Goal: Task Accomplishment & Management: Manage account settings

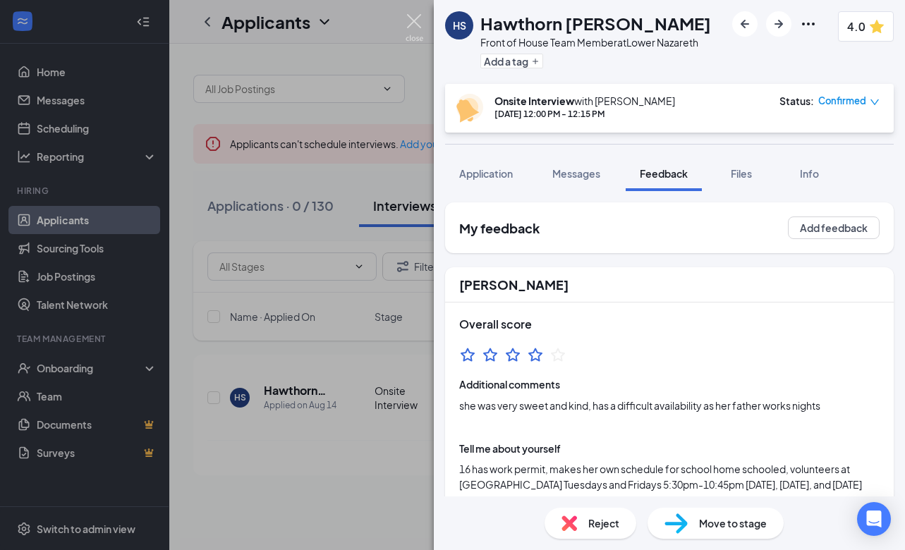
click at [410, 33] on img at bounding box center [415, 28] width 18 height 28
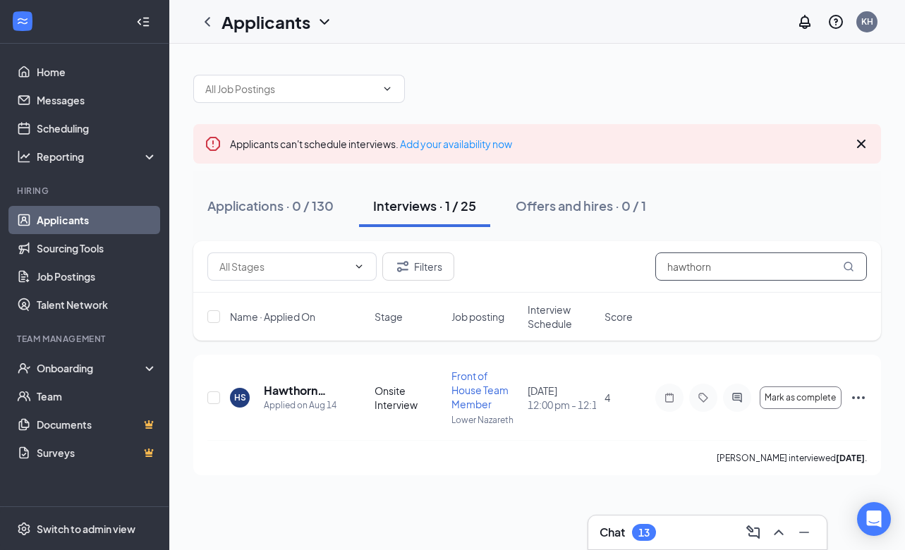
click at [700, 265] on input "hawthorn" at bounding box center [762, 267] width 212 height 28
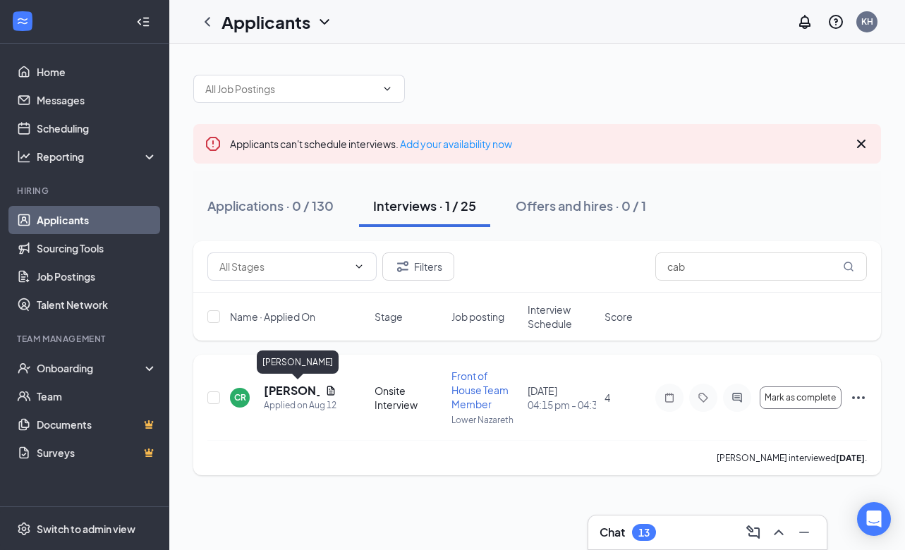
click at [275, 394] on h5 "[PERSON_NAME]" at bounding box center [292, 391] width 56 height 16
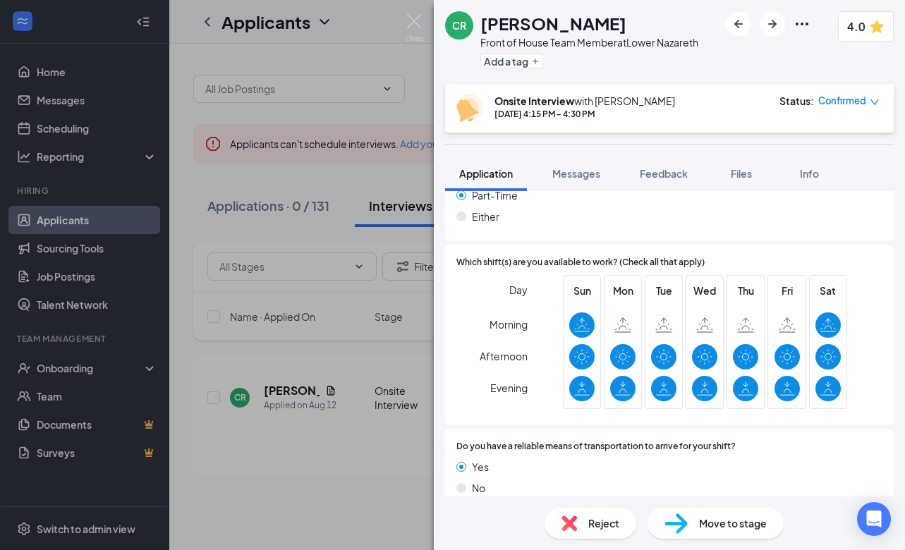
scroll to position [352, 0]
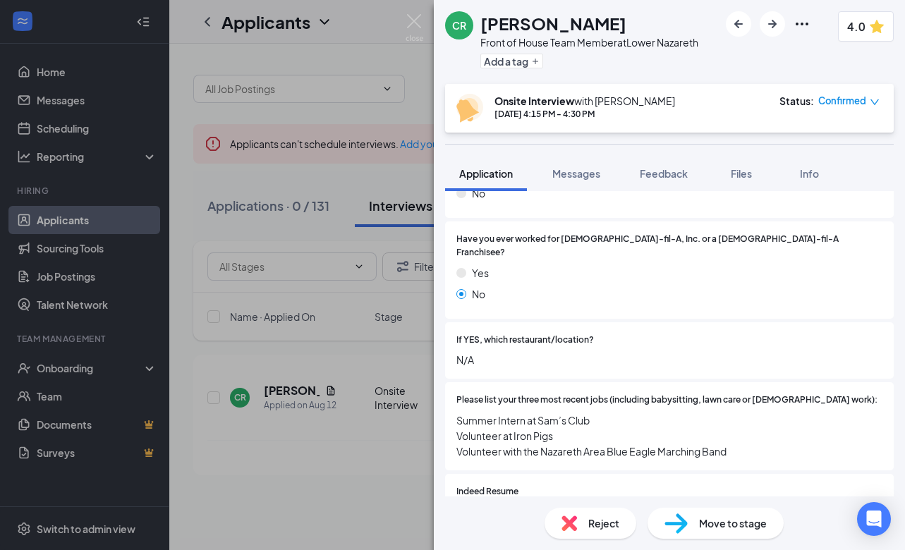
click at [589, 195] on div "No" at bounding box center [670, 194] width 426 height 16
click at [585, 183] on button "Messages" at bounding box center [576, 173] width 76 height 35
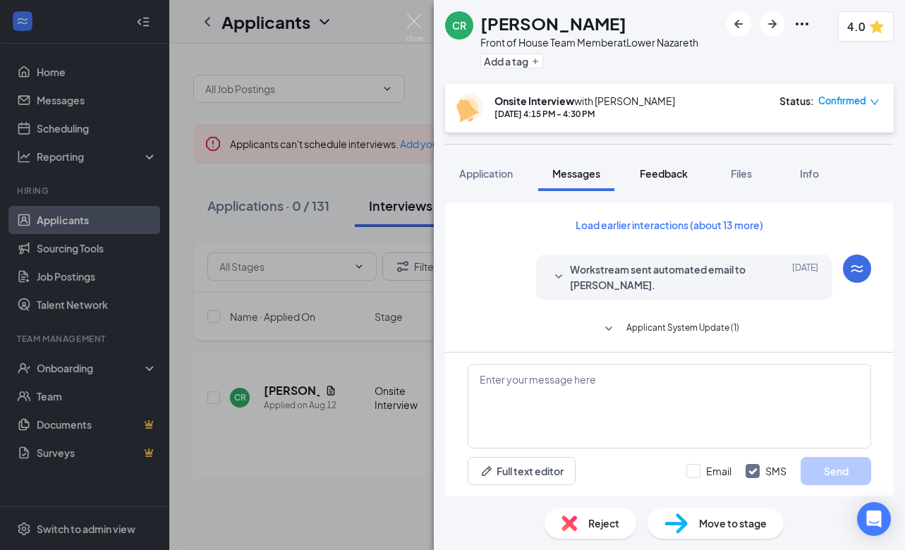
scroll to position [49, 0]
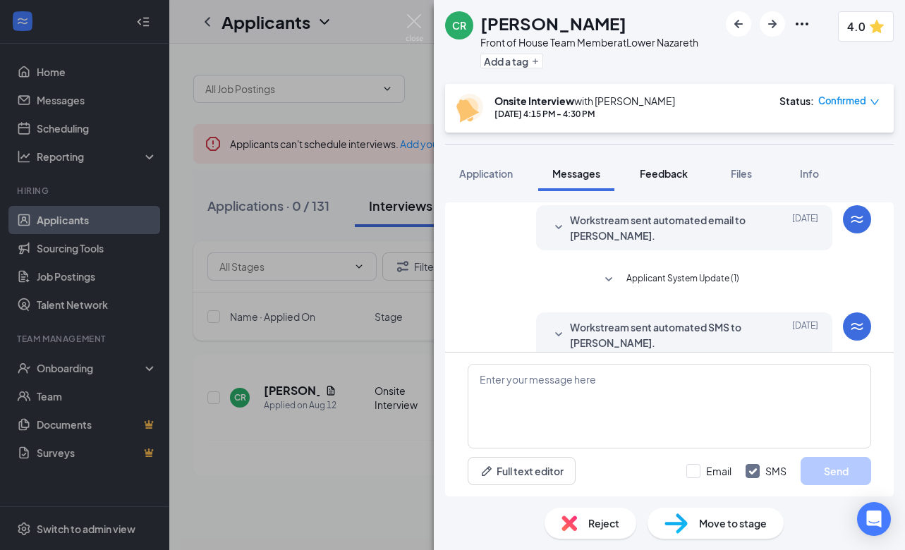
click at [668, 181] on button "Feedback" at bounding box center [664, 173] width 76 height 35
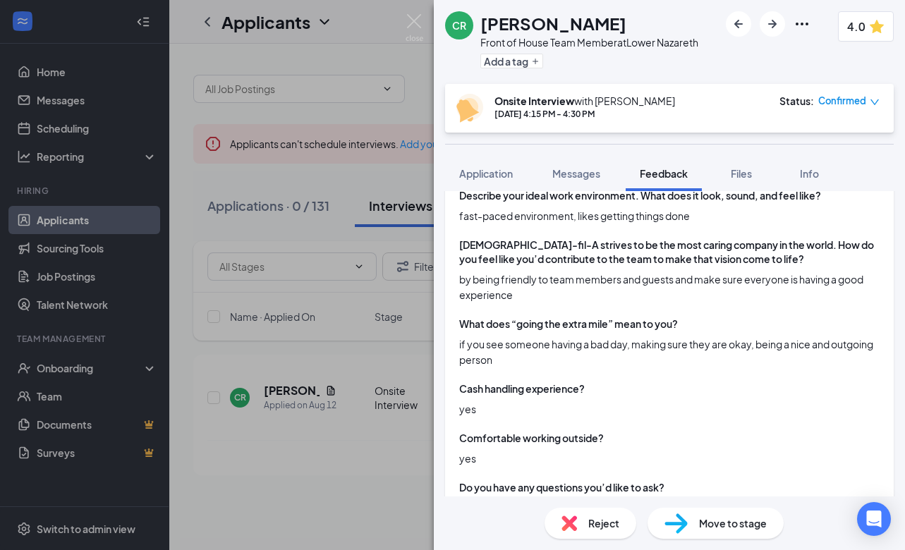
scroll to position [1034, 0]
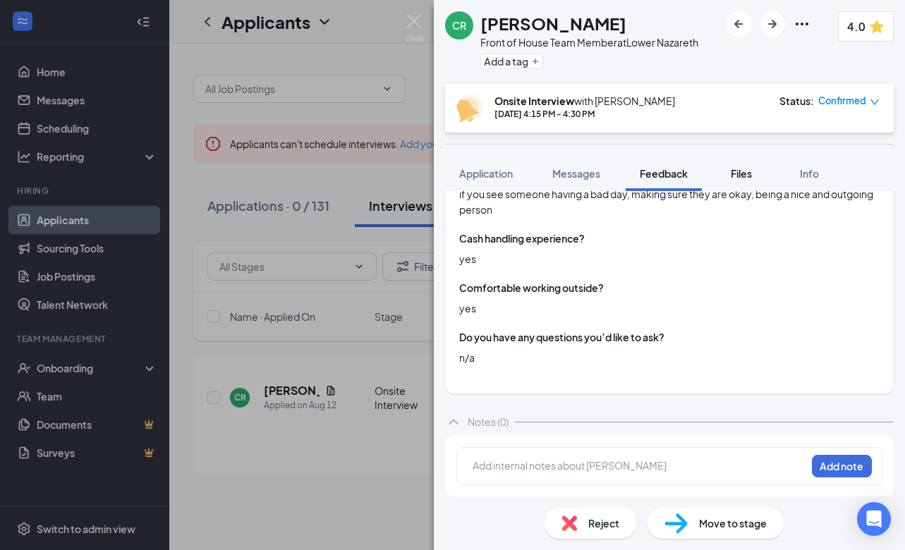
click at [759, 169] on button "Files" at bounding box center [742, 173] width 56 height 35
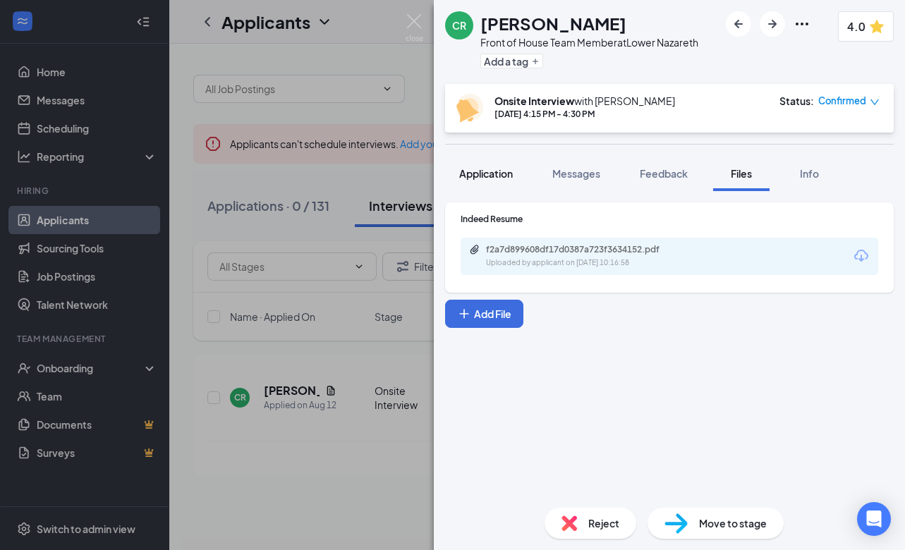
click at [475, 177] on span "Application" at bounding box center [486, 173] width 54 height 13
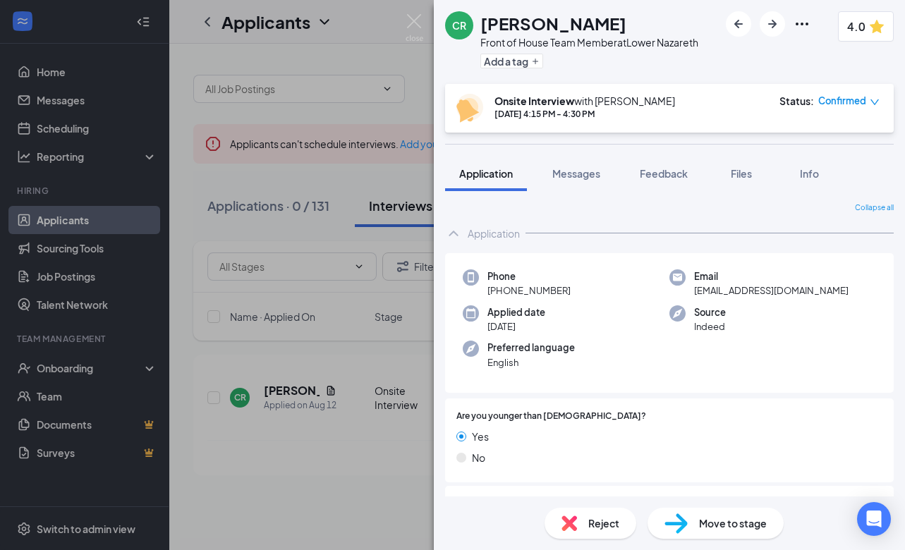
click at [409, 244] on div "CR [PERSON_NAME] Front of House Team Member at [GEOGRAPHIC_DATA] Add a tag 4.0 …" at bounding box center [452, 275] width 905 height 550
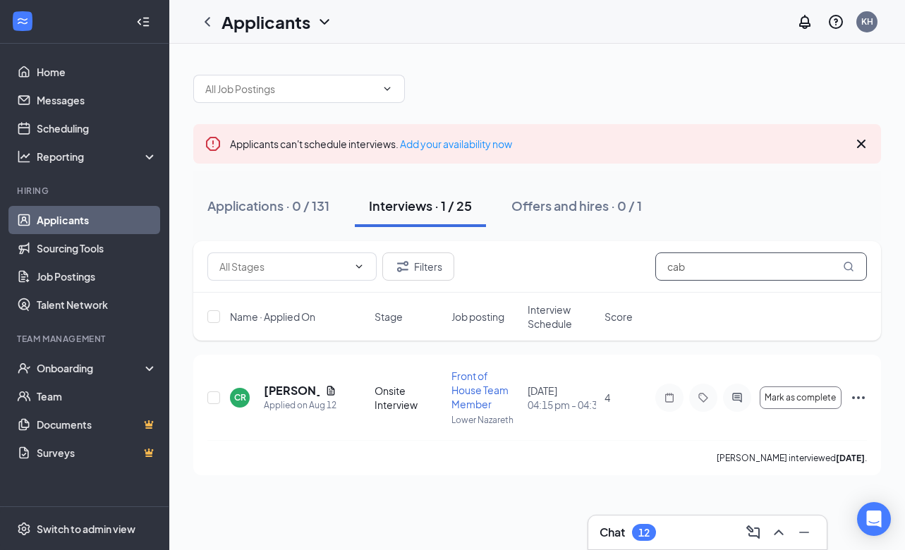
click at [697, 265] on input "cab" at bounding box center [762, 267] width 212 height 28
click at [696, 265] on input "cab" at bounding box center [762, 267] width 212 height 28
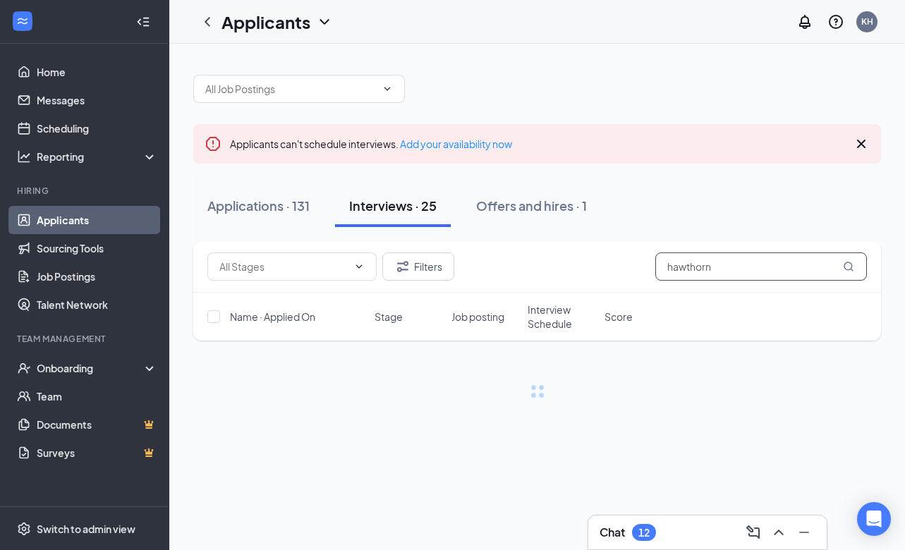
type input "hawthorn"
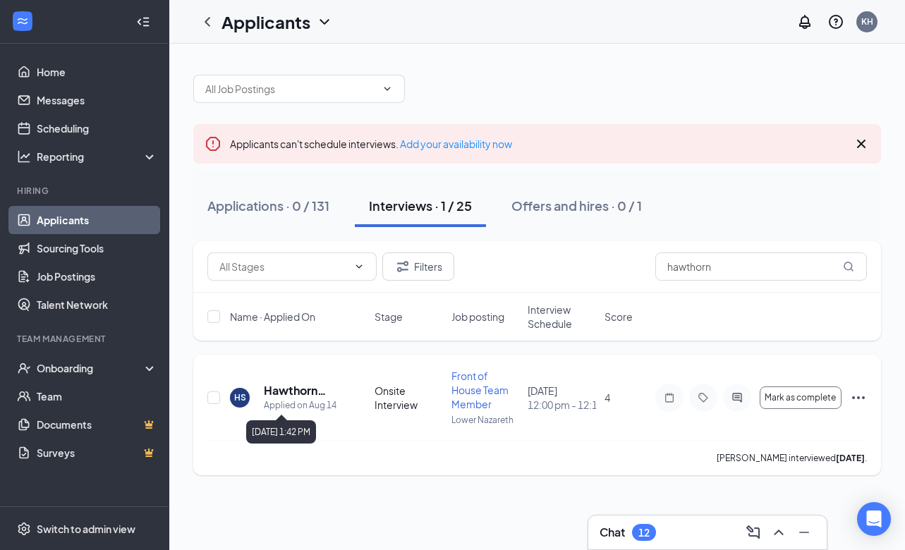
click at [296, 397] on h5 "Hawthorn [PERSON_NAME]" at bounding box center [300, 391] width 73 height 16
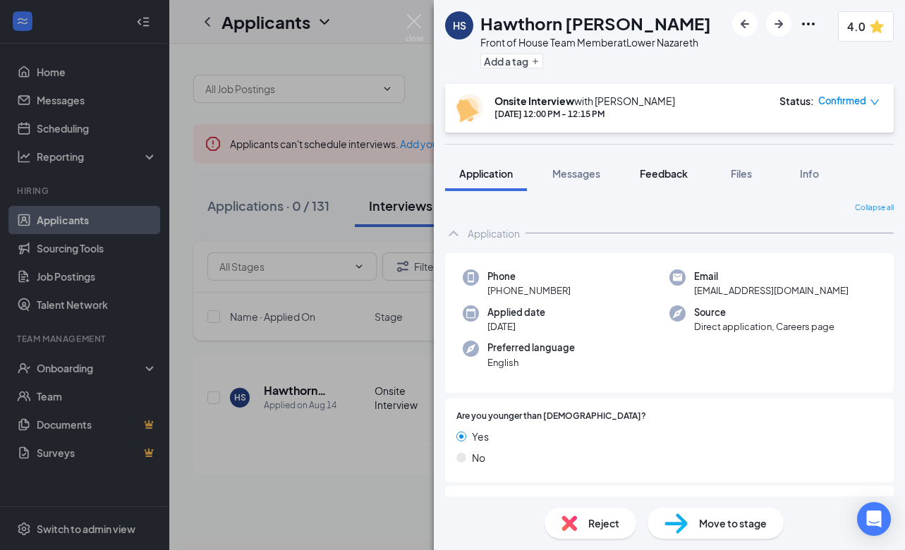
click at [651, 186] on button "Feedback" at bounding box center [664, 173] width 76 height 35
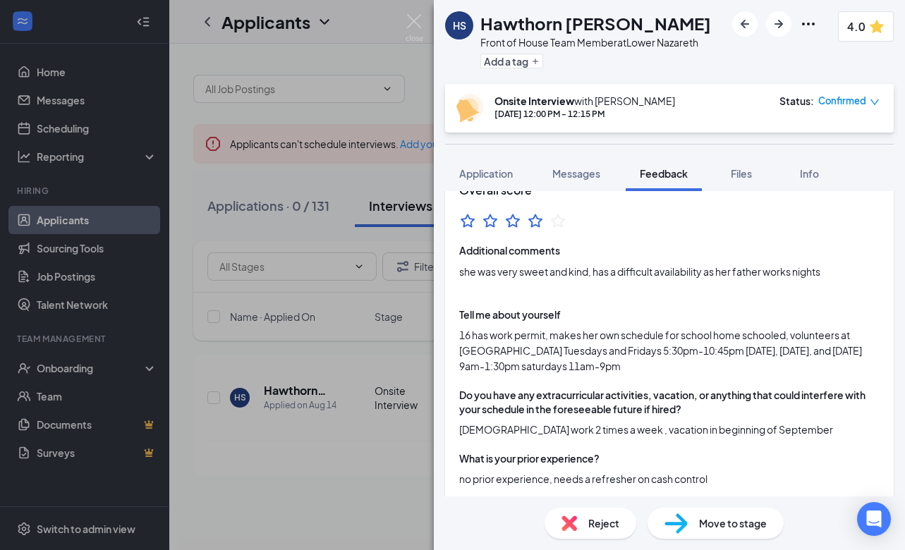
scroll to position [138, 0]
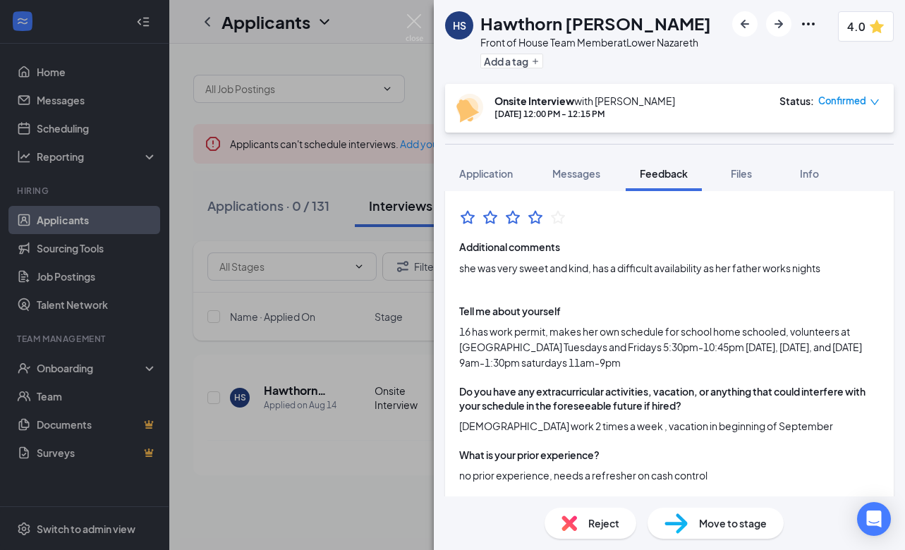
click at [344, 251] on div "HS Hawthorn [PERSON_NAME] Front of House Team Member at [GEOGRAPHIC_DATA] Add a…" at bounding box center [452, 275] width 905 height 550
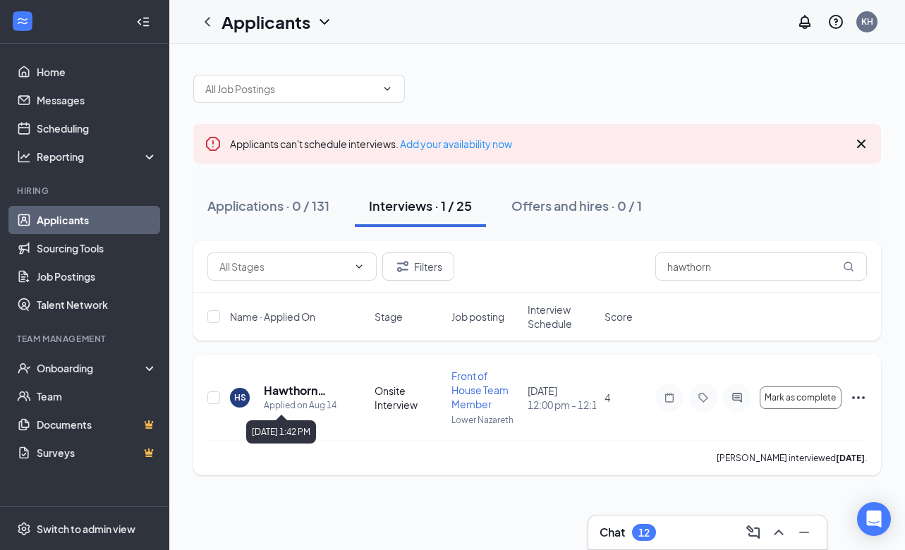
click at [301, 399] on div "Applied on Aug 14" at bounding box center [300, 406] width 73 height 14
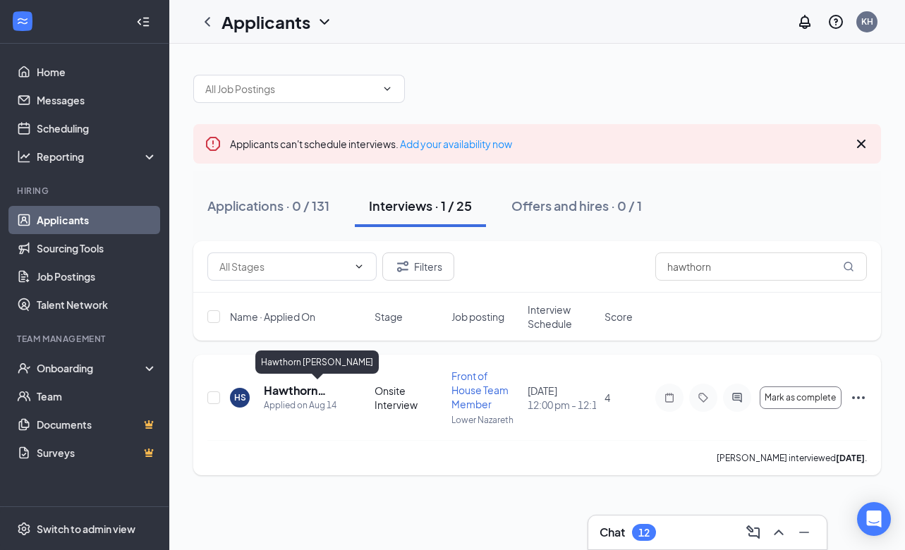
click at [298, 392] on h5 "Hawthorn [PERSON_NAME]" at bounding box center [300, 391] width 73 height 16
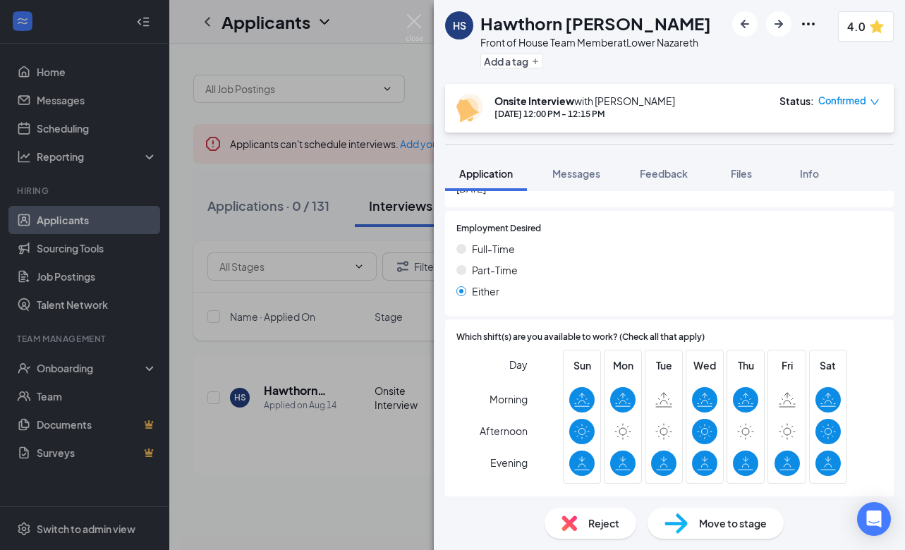
scroll to position [956, 0]
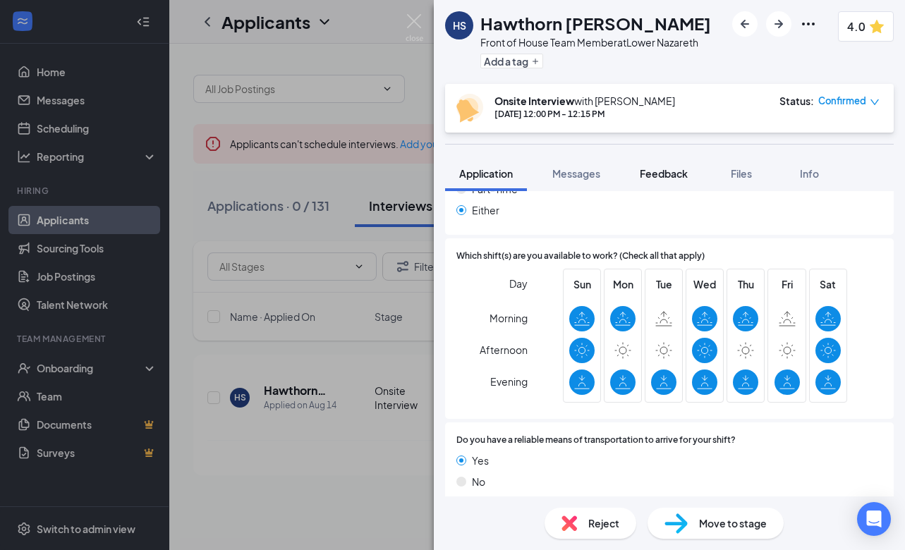
click at [638, 173] on button "Feedback" at bounding box center [664, 173] width 76 height 35
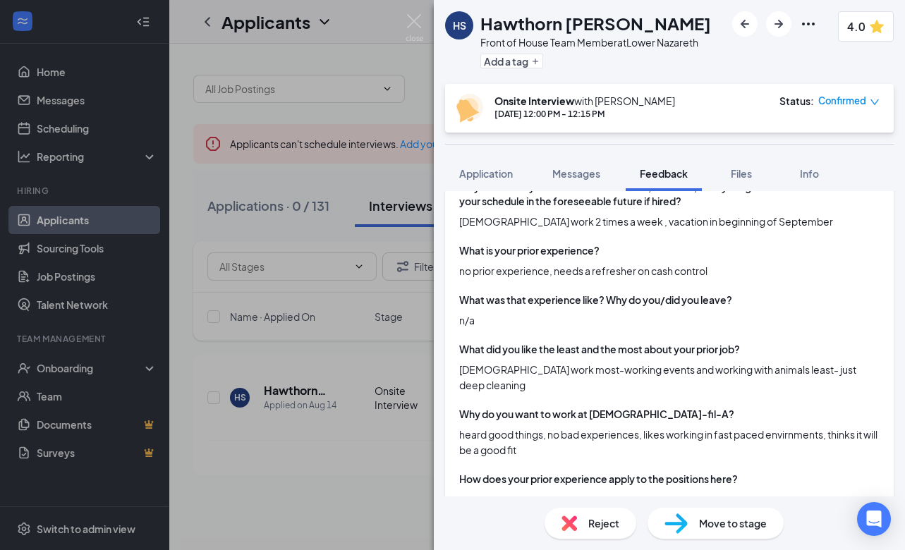
scroll to position [343, 0]
click at [591, 525] on span "Reject" at bounding box center [604, 524] width 31 height 16
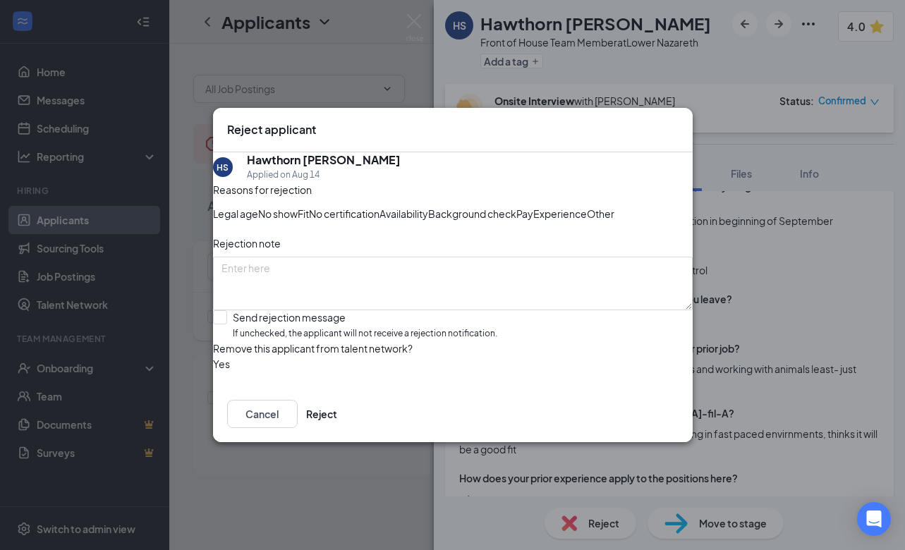
click at [309, 206] on span "Fit" at bounding box center [303, 214] width 11 height 16
click at [213, 372] on button "button" at bounding box center [213, 364] width 0 height 16
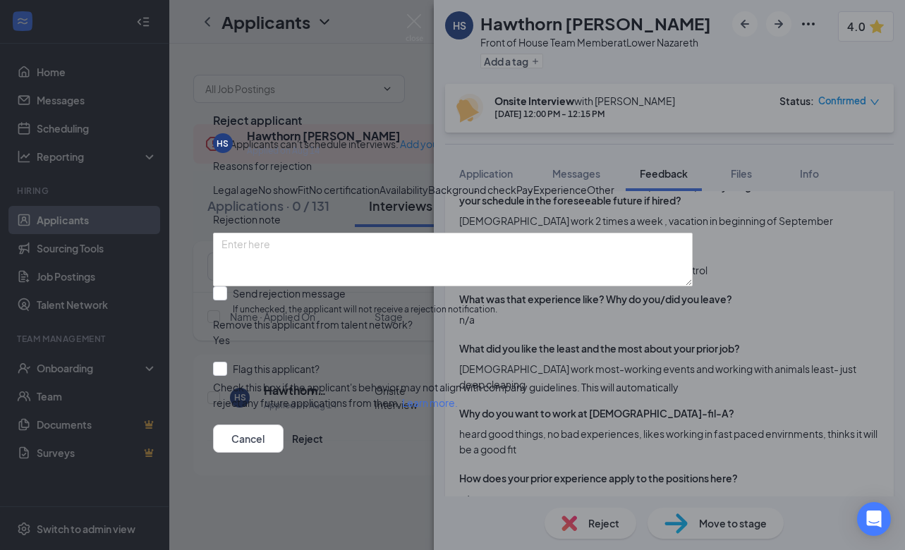
click at [213, 348] on button "button" at bounding box center [213, 340] width 0 height 16
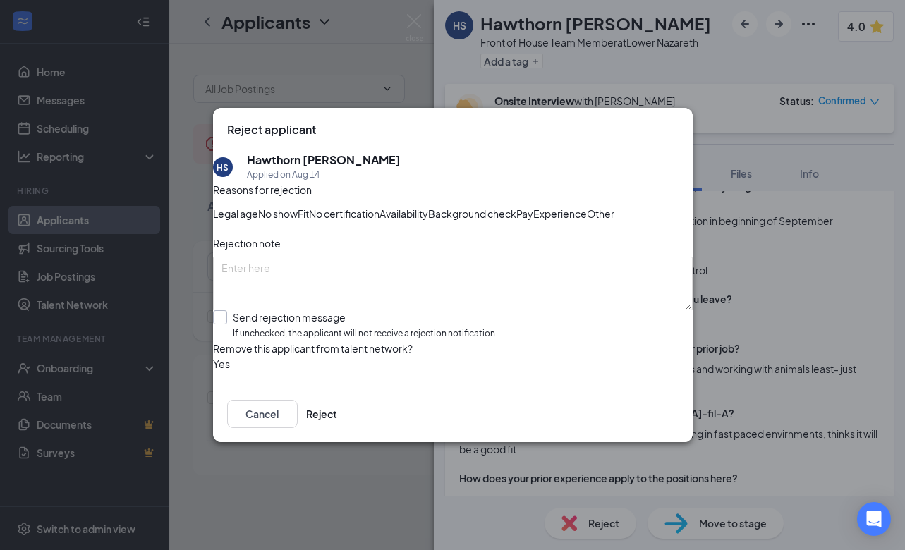
click at [238, 341] on input "Send rejection message If unchecked, the applicant will not receive a rejection…" at bounding box center [355, 326] width 284 height 30
checkbox input "true"
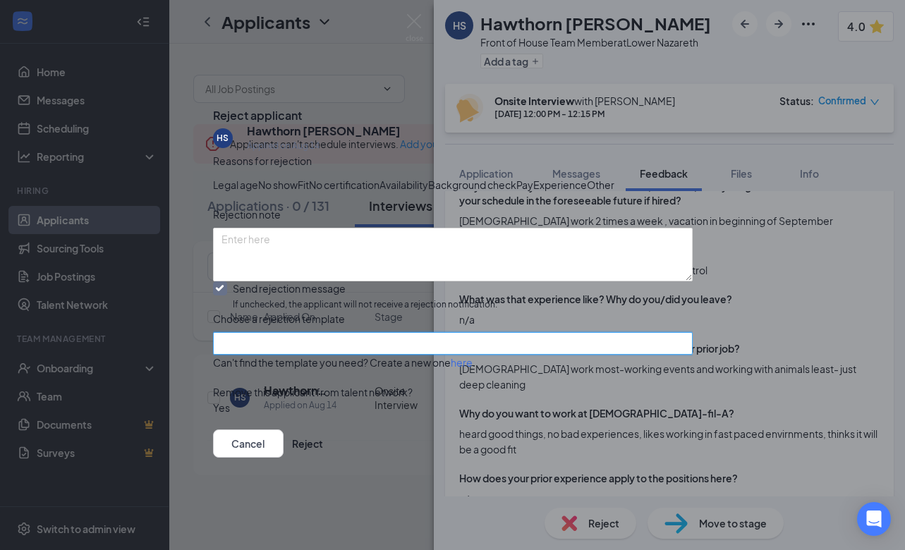
click at [320, 354] on input "search" at bounding box center [448, 343] width 453 height 21
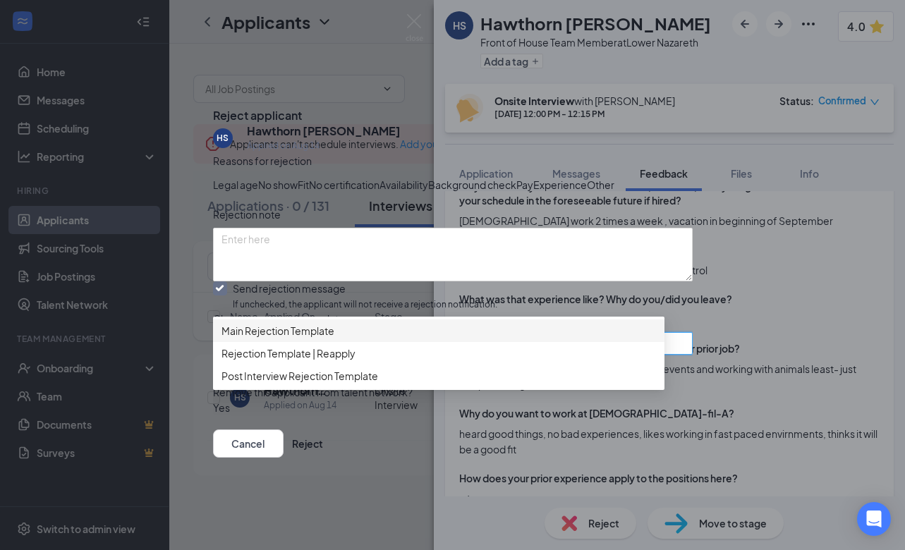
click at [339, 320] on div "Main Rejection Template" at bounding box center [439, 331] width 452 height 23
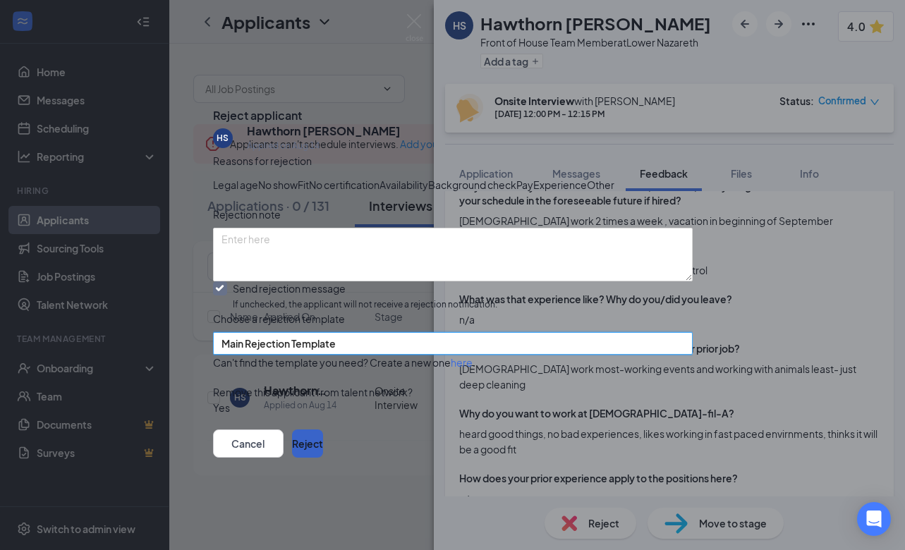
click at [323, 458] on button "Reject" at bounding box center [307, 444] width 31 height 28
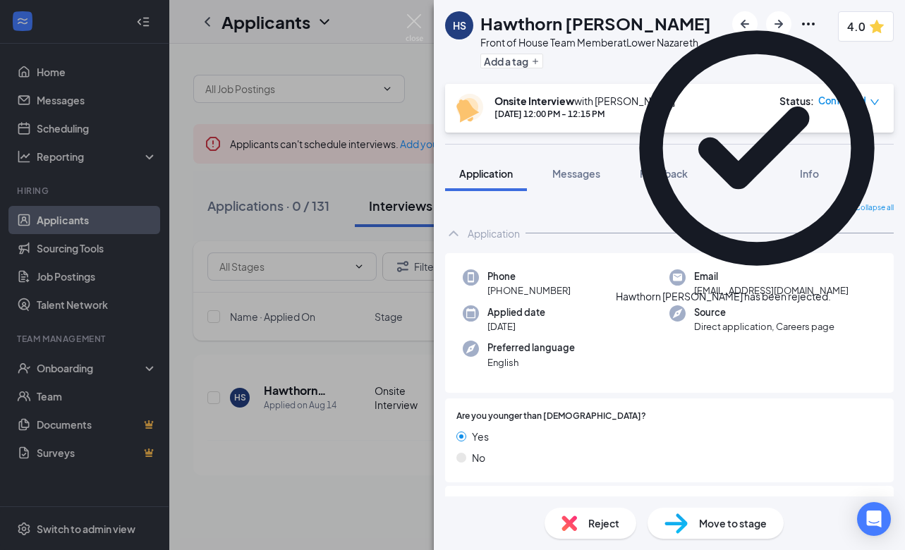
click at [413, 93] on div "HS Hawthorn [PERSON_NAME] Front of House Team Member at [GEOGRAPHIC_DATA] Add a…" at bounding box center [452, 275] width 905 height 550
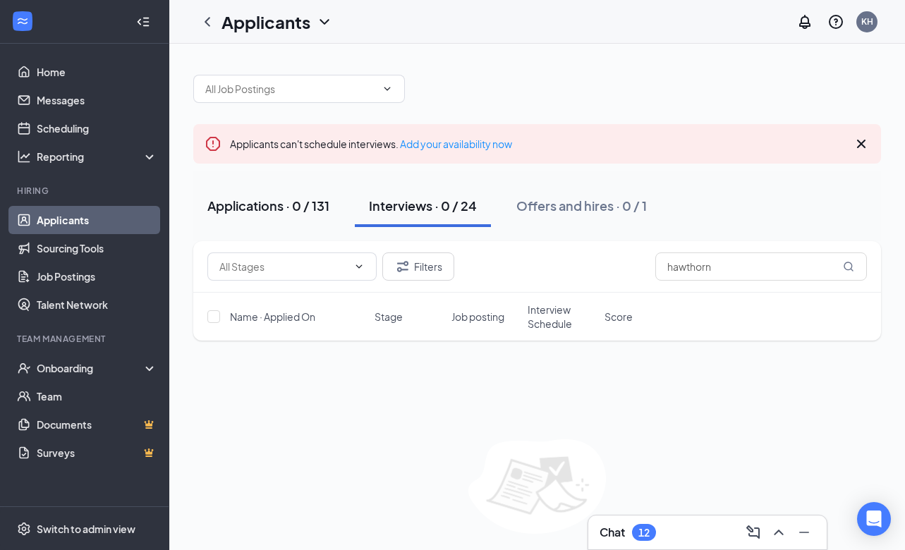
click at [311, 207] on div "Applications · 0 / 131" at bounding box center [268, 206] width 122 height 18
